Goal: Task Accomplishment & Management: Use online tool/utility

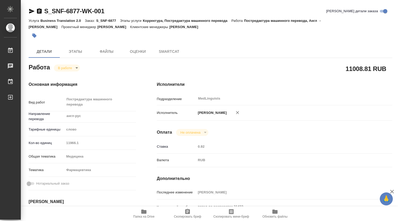
type textarea "x"
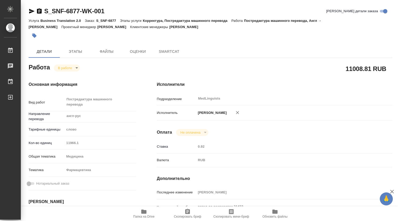
type textarea "x"
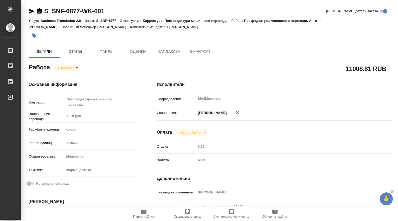
type textarea "x"
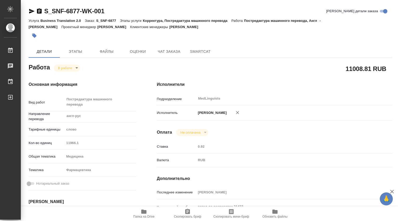
scroll to position [173, 0]
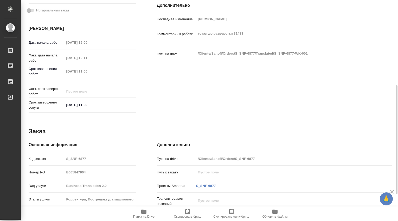
type textarea "x"
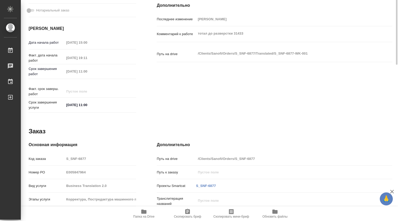
scroll to position [87, 0]
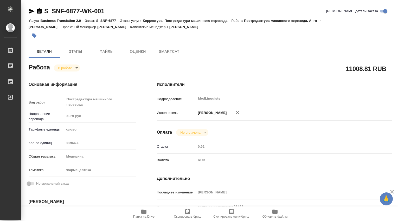
type textarea "x"
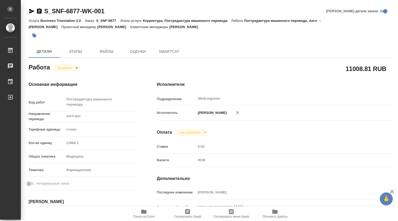
type textarea "x"
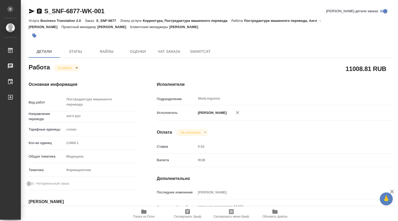
scroll to position [173, 0]
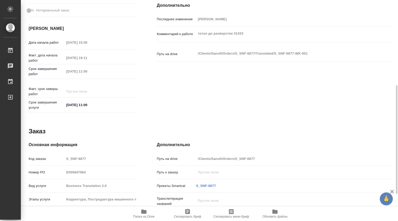
type textarea "x"
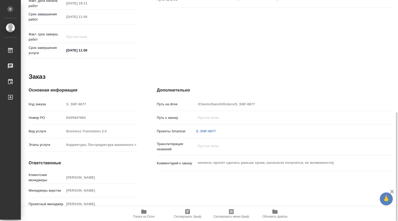
scroll to position [141, 0]
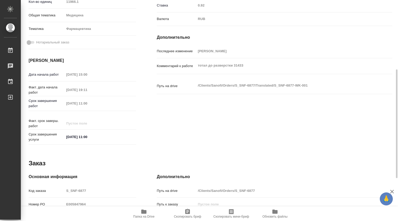
type textarea "x"
